Goal: Transaction & Acquisition: Purchase product/service

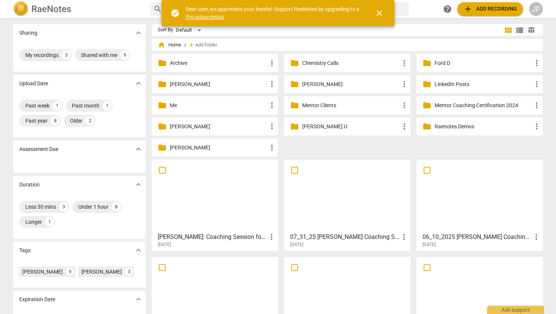
click at [432, 64] on div "folder Ford D more_vert" at bounding box center [479, 63] width 126 height 18
click at [441, 60] on p "Ford D" at bounding box center [483, 63] width 98 height 8
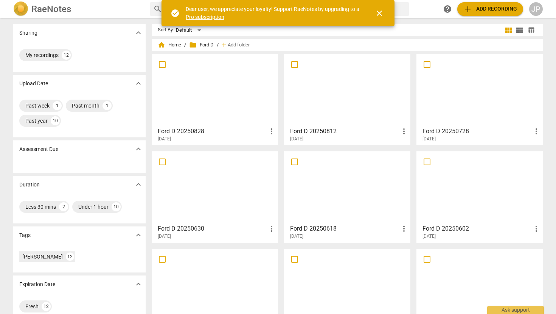
click at [200, 105] on div at bounding box center [214, 90] width 121 height 67
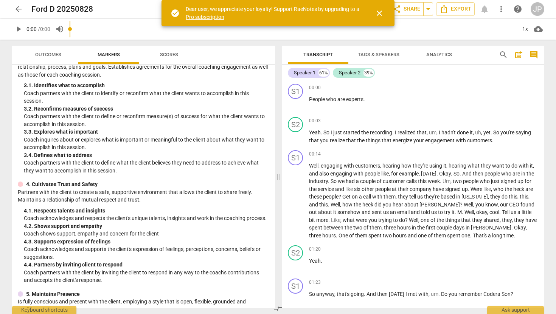
scroll to position [261, 0]
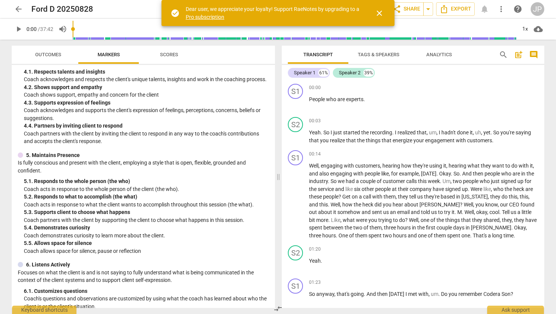
click at [379, 13] on span "close" at bounding box center [379, 13] width 9 height 9
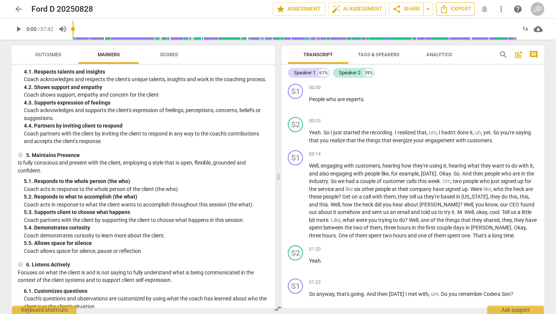
click at [458, 13] on span "Export" at bounding box center [455, 9] width 32 height 9
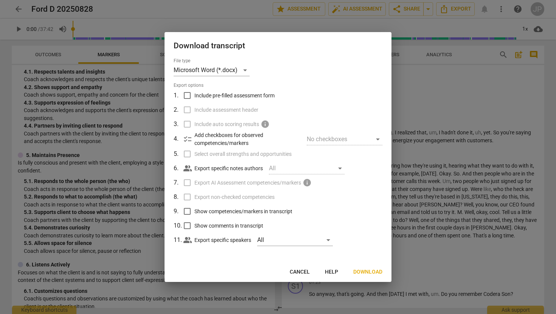
click at [367, 269] on span "Download" at bounding box center [367, 273] width 29 height 8
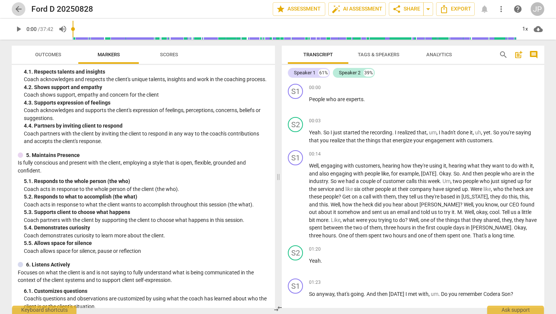
click at [20, 8] on span "arrow_back" at bounding box center [18, 9] width 9 height 9
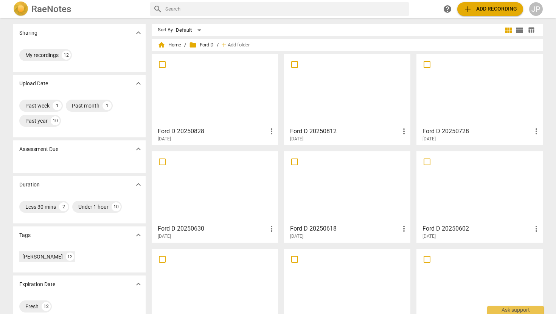
click at [206, 45] on span "folder Ford D" at bounding box center [201, 45] width 25 height 8
click at [172, 45] on span "home Home" at bounding box center [169, 45] width 23 height 8
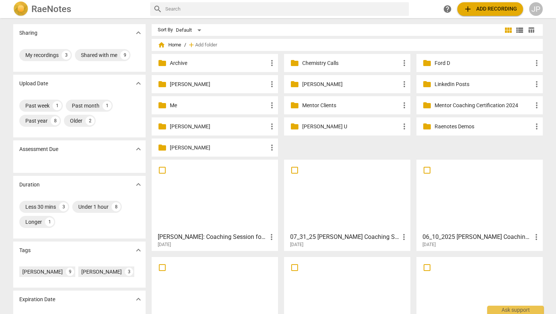
click at [187, 148] on p "[PERSON_NAME]" at bounding box center [219, 148] width 98 height 8
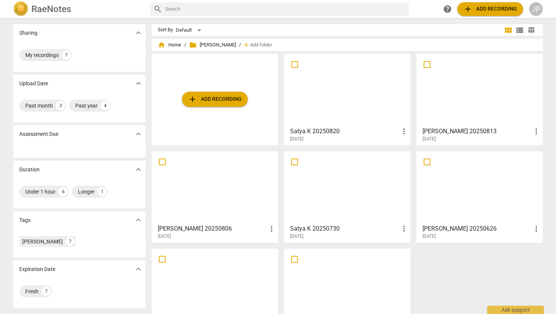
click at [209, 104] on button "add Add recording" at bounding box center [215, 99] width 66 height 15
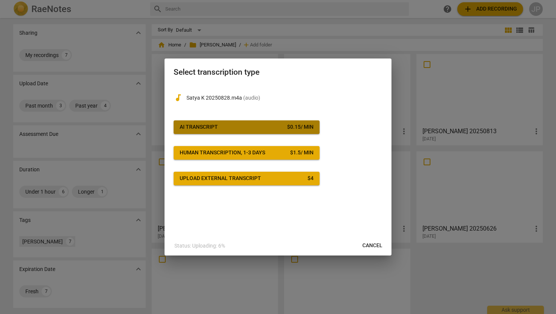
click at [214, 125] on div "AI Transcript" at bounding box center [199, 128] width 38 height 8
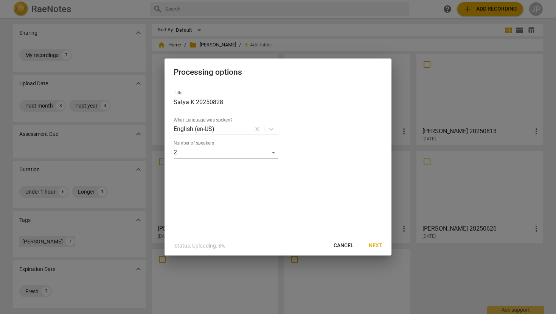
click at [380, 246] on span "Next" at bounding box center [375, 246] width 14 height 8
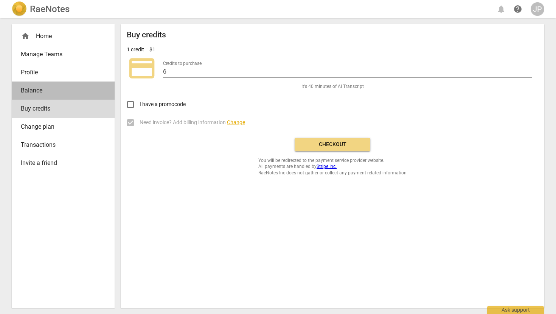
click at [34, 91] on span "Balance" at bounding box center [60, 90] width 79 height 9
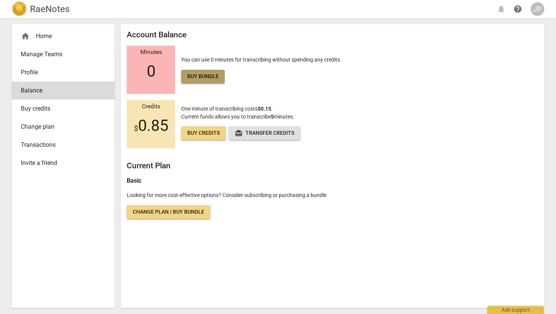
click at [207, 76] on span "Buy bundle" at bounding box center [202, 77] width 31 height 8
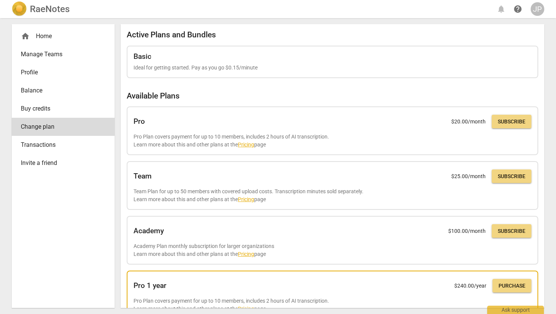
scroll to position [155, 0]
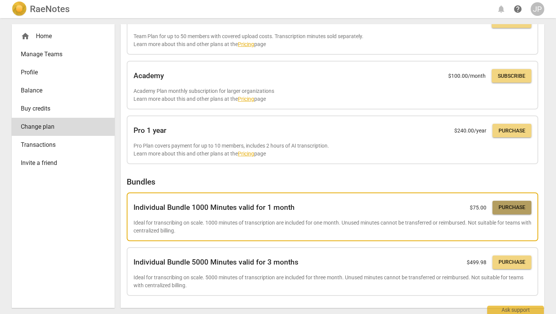
click at [505, 207] on span "Purchase" at bounding box center [511, 208] width 27 height 8
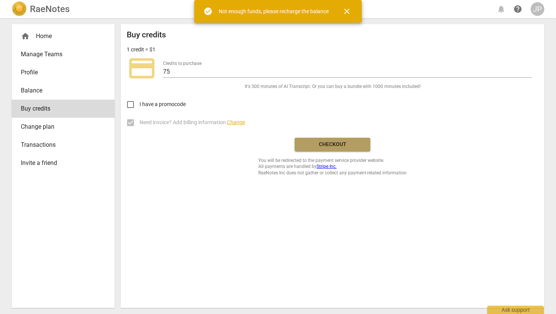
click at [322, 143] on span "Checkout" at bounding box center [331, 145] width 63 height 8
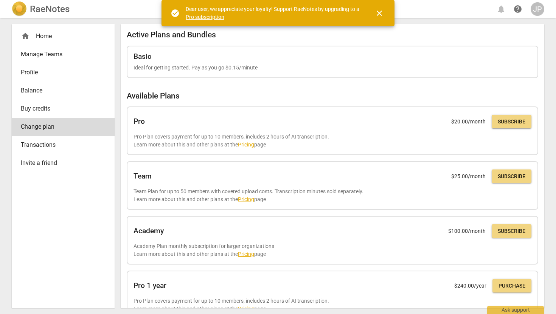
click at [47, 32] on div "home Home" at bounding box center [60, 36] width 79 height 9
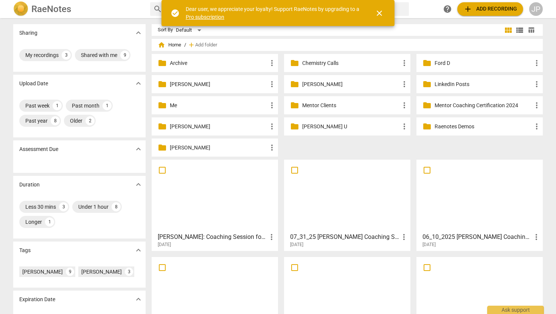
click at [181, 152] on div "folder Satya K more_vert" at bounding box center [215, 148] width 126 height 18
click at [176, 148] on p "[PERSON_NAME]" at bounding box center [219, 148] width 98 height 8
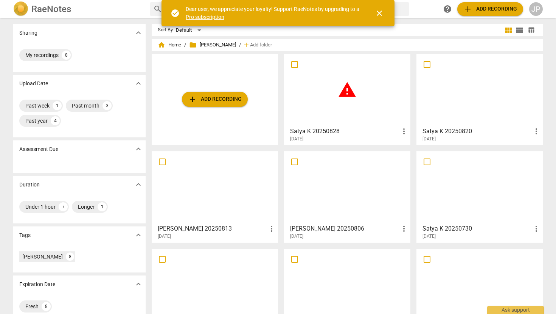
click at [343, 91] on span "warning" at bounding box center [346, 90] width 19 height 19
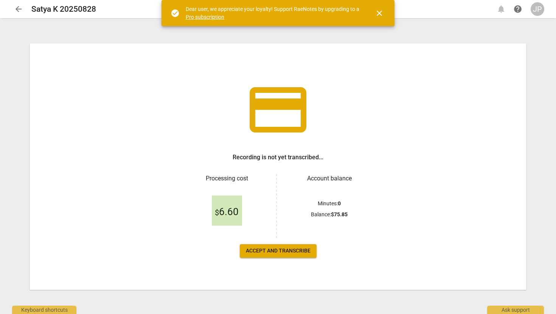
click at [379, 14] on span "close" at bounding box center [379, 13] width 9 height 9
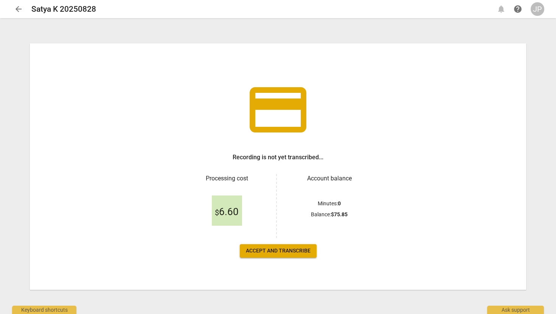
click at [19, 11] on span "arrow_back" at bounding box center [18, 9] width 9 height 9
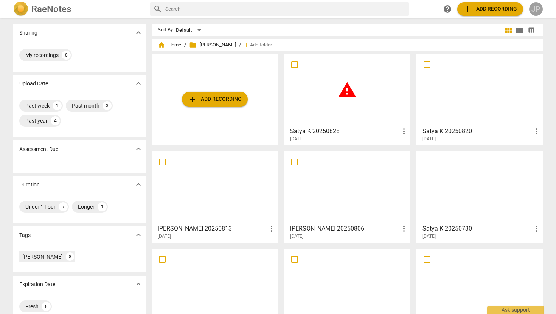
click at [540, 7] on div "JP" at bounding box center [536, 9] width 14 height 14
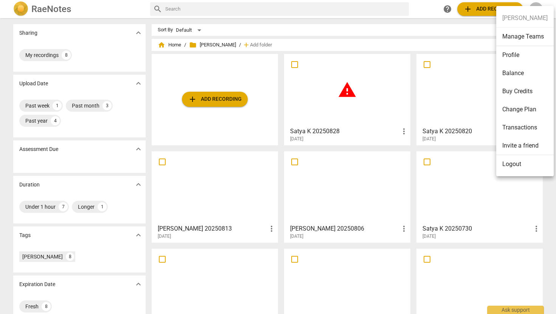
click at [513, 113] on li "Change Plan" at bounding box center [524, 110] width 57 height 18
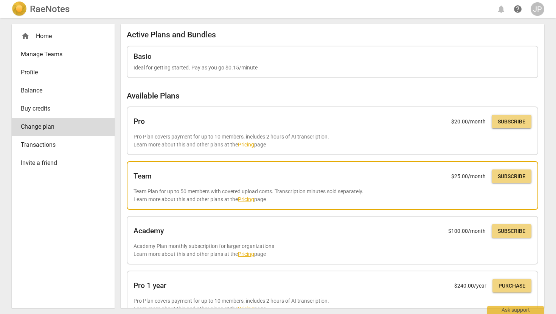
scroll to position [155, 0]
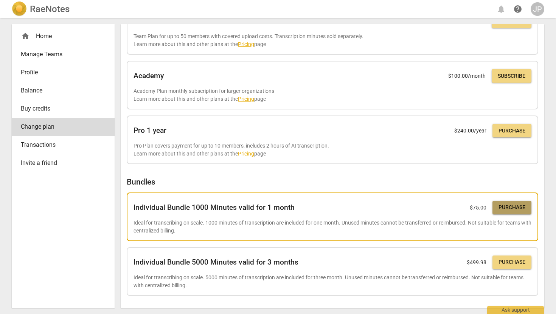
click at [506, 209] on span "Purchase" at bounding box center [511, 208] width 27 height 8
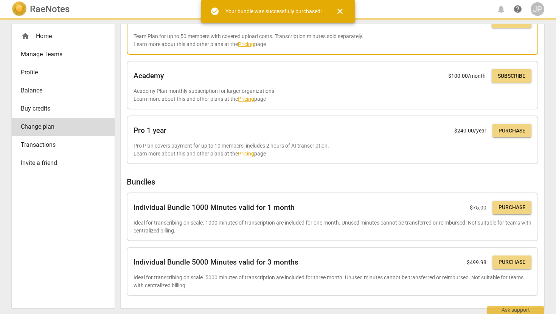
scroll to position [111, 0]
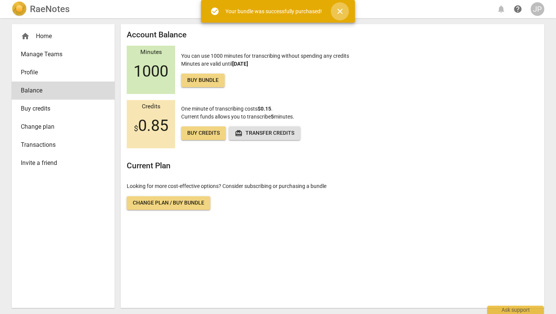
click at [337, 10] on span "close" at bounding box center [339, 11] width 9 height 9
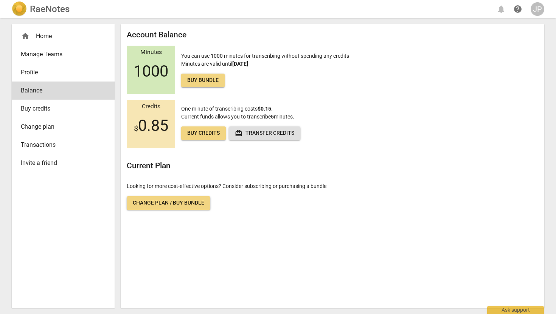
click at [42, 32] on div "home Home" at bounding box center [60, 36] width 79 height 9
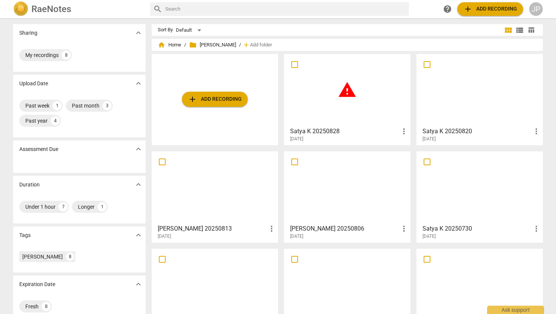
click at [333, 105] on div "warning" at bounding box center [346, 90] width 121 height 67
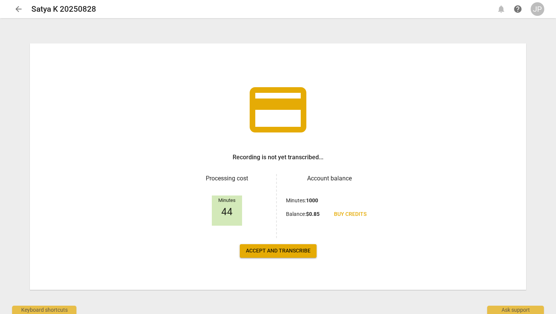
click at [283, 249] on span "Accept and transcribe" at bounding box center [278, 252] width 65 height 8
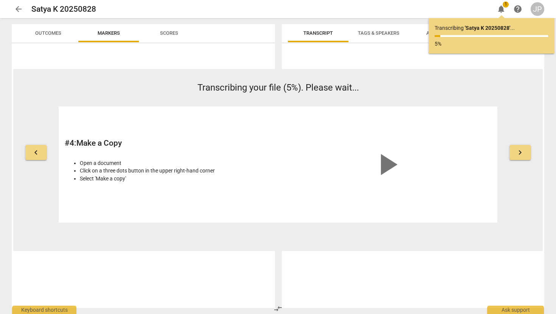
click at [18, 8] on span "arrow_back" at bounding box center [18, 9] width 9 height 9
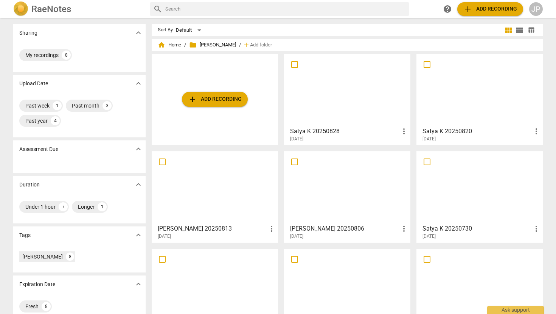
click at [169, 47] on span "home Home" at bounding box center [169, 45] width 23 height 8
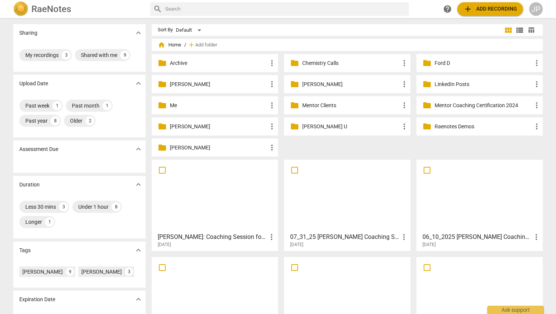
click at [472, 8] on span "add Add recording" at bounding box center [490, 9] width 54 height 9
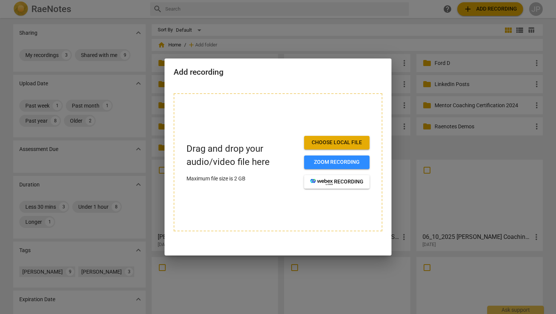
click at [252, 145] on p "Drag and drop your audio/video file here" at bounding box center [241, 155] width 111 height 26
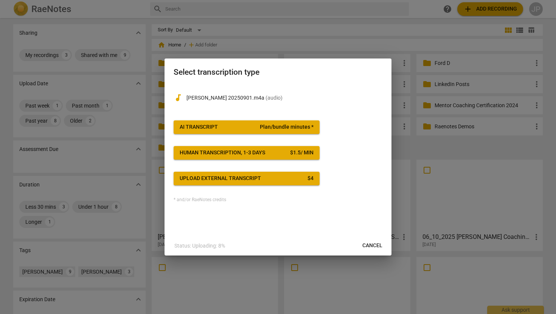
click at [216, 124] on div "AI Transcript" at bounding box center [199, 128] width 38 height 8
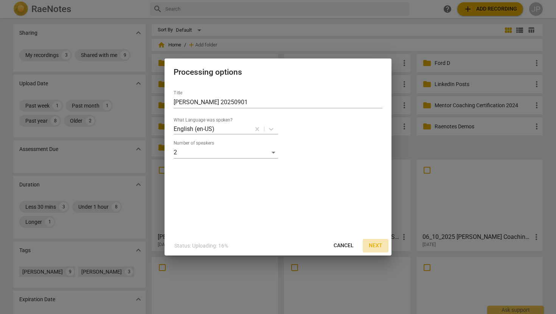
click at [373, 243] on span "Next" at bounding box center [375, 246] width 14 height 8
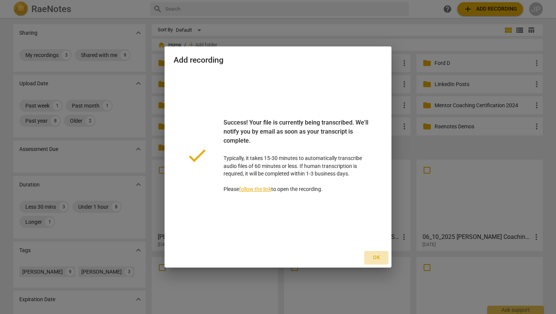
click at [376, 260] on span "Ok" at bounding box center [376, 258] width 12 height 8
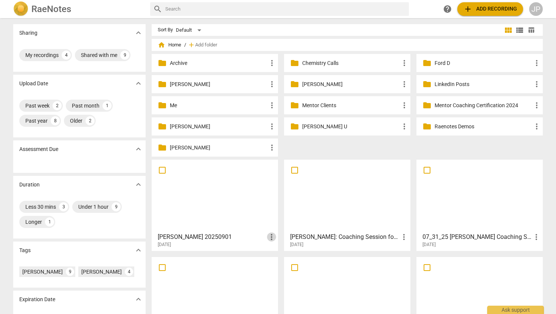
click at [271, 238] on span "more_vert" at bounding box center [271, 237] width 9 height 9
click at [278, 238] on li "Move" at bounding box center [279, 237] width 29 height 18
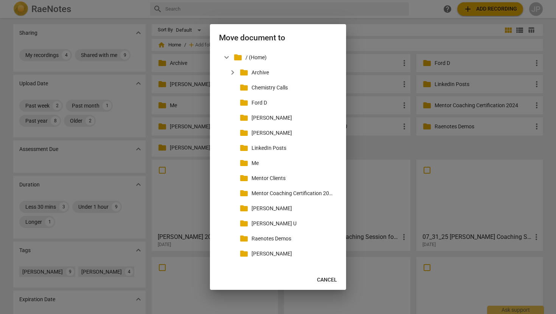
click at [335, 282] on span "Cancel" at bounding box center [327, 281] width 20 height 8
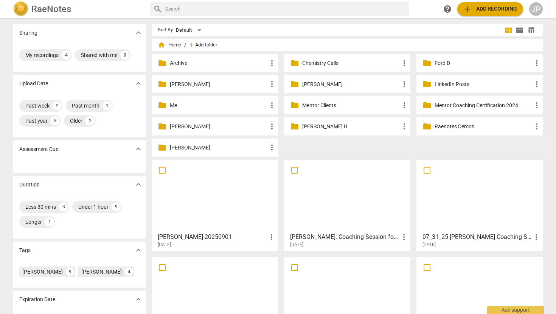
click at [202, 43] on span "Add folder" at bounding box center [206, 45] width 22 height 6
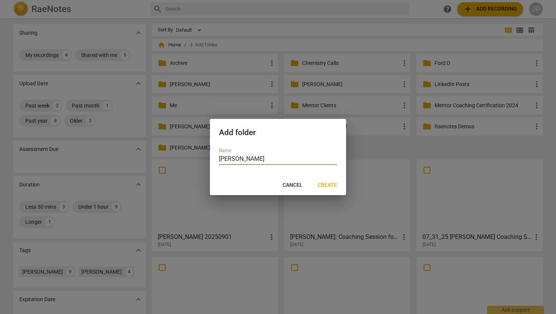
type input "[PERSON_NAME]"
click at [331, 185] on span "Create" at bounding box center [326, 186] width 19 height 8
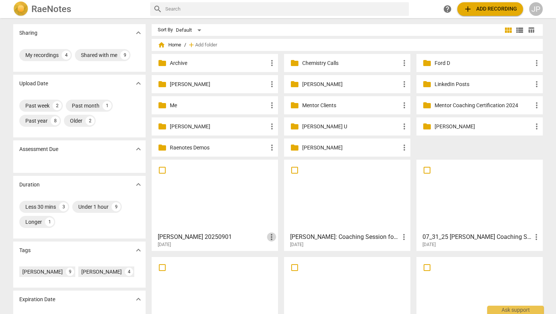
click at [272, 238] on span "more_vert" at bounding box center [271, 237] width 9 height 9
click at [277, 239] on li "Move" at bounding box center [279, 237] width 29 height 18
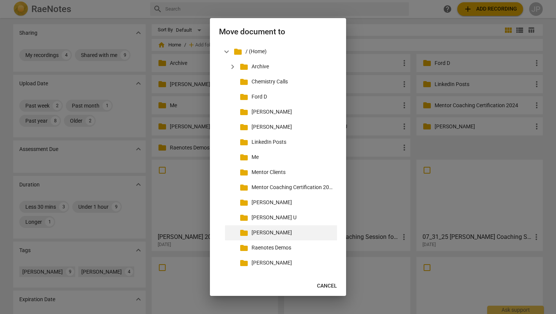
click at [266, 234] on p "[PERSON_NAME]" at bounding box center [292, 233] width 82 height 8
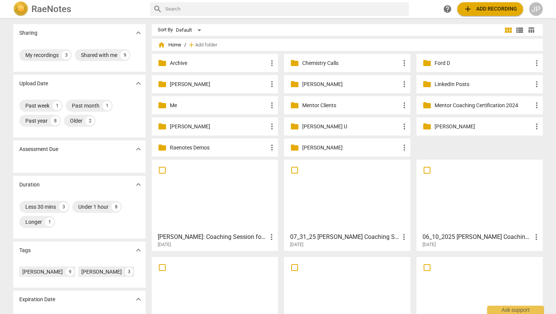
click at [308, 149] on p "[PERSON_NAME]" at bounding box center [351, 148] width 98 height 8
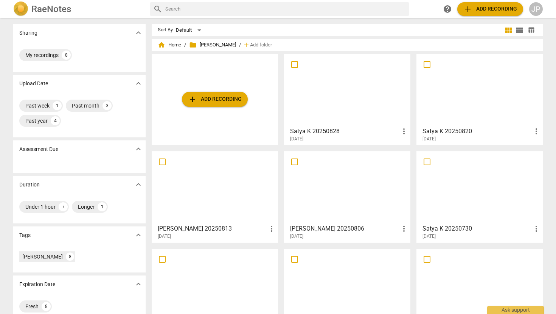
click at [336, 110] on div at bounding box center [346, 90] width 121 height 67
